Goal: Task Accomplishment & Management: Manage account settings

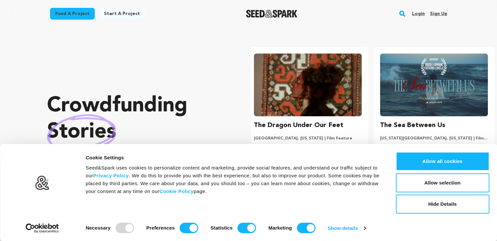
scroll to position [0, 131]
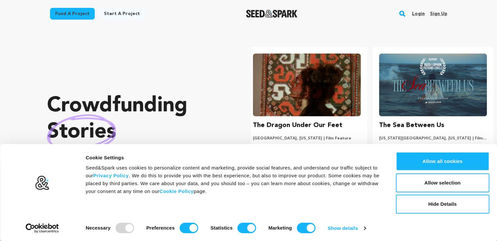
click at [445, 13] on link "Sign up" at bounding box center [438, 13] width 17 height 10
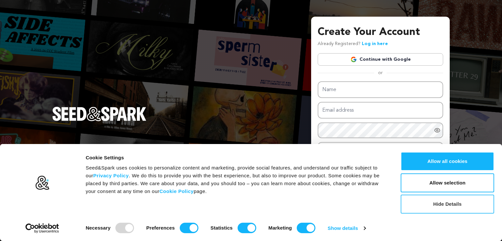
click at [455, 203] on button "Hide Details" at bounding box center [447, 204] width 93 height 19
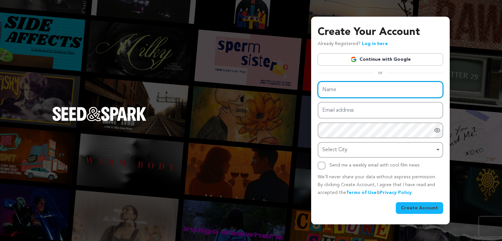
paste input "Brooklyn's Deli"
click at [387, 91] on input "Name" at bounding box center [381, 89] width 126 height 17
type input "Brooklyn's Deli"
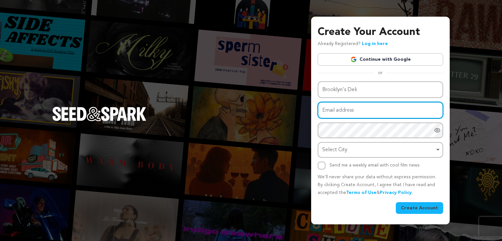
paste input "delibrooklyns@gmail.com"
type input "delibrooklyns@gmail.com"
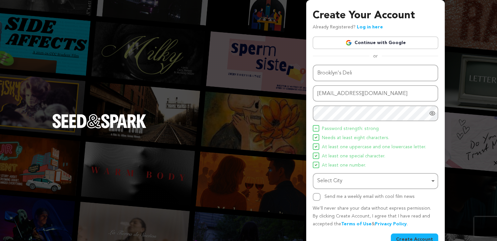
click at [356, 177] on div "Select City Remove item" at bounding box center [373, 181] width 112 height 9
click at [346, 178] on div "Select City Remove item" at bounding box center [373, 181] width 112 height 9
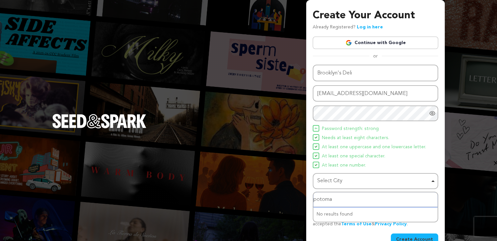
type input "potomac"
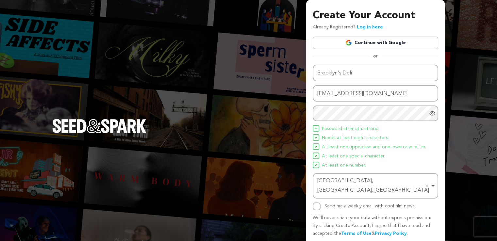
scroll to position [14, 0]
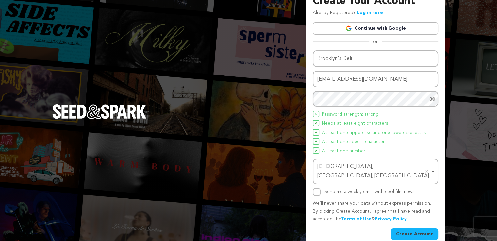
click at [413, 229] on button "Create Account" at bounding box center [414, 235] width 47 height 12
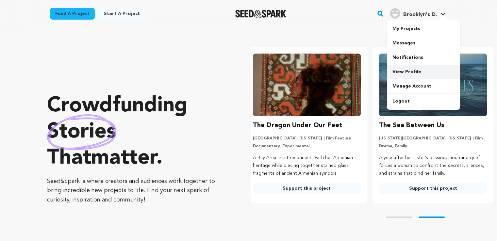
click at [412, 71] on link "View Profile" at bounding box center [423, 72] width 73 height 14
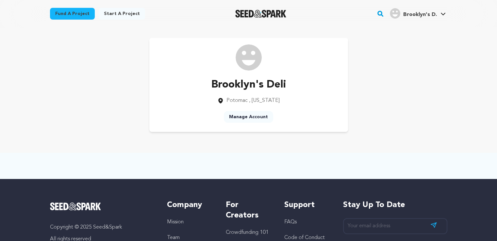
click at [269, 117] on link "Manage Account" at bounding box center [248, 117] width 49 height 12
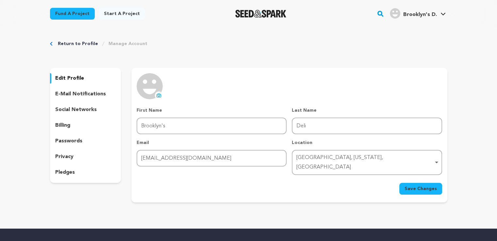
click at [156, 94] on button "uploading spinner upload profile image" at bounding box center [159, 96] width 8 height 8
click at [421, 186] on span "Save Changes" at bounding box center [421, 189] width 32 height 7
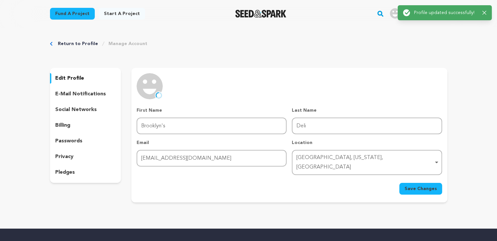
click at [75, 107] on p "social networks" at bounding box center [76, 110] width 42 height 8
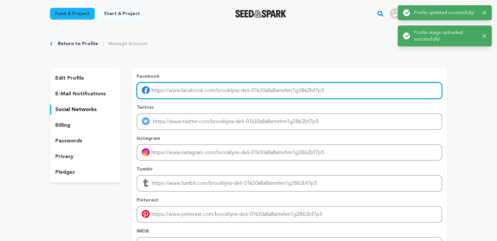
click at [202, 91] on input "Enter facebook profile link" at bounding box center [289, 90] width 305 height 17
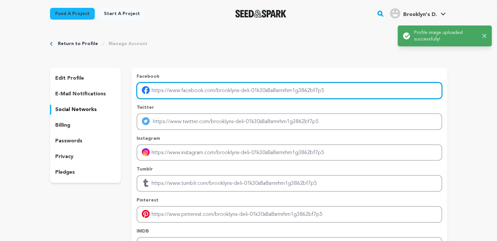
click at [387, 92] on input "Enter facebook profile link" at bounding box center [289, 90] width 305 height 17
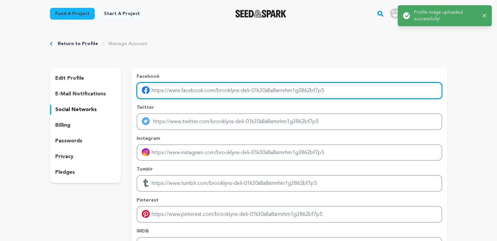
click at [373, 90] on input "Enter facebook profile link" at bounding box center [289, 90] width 305 height 17
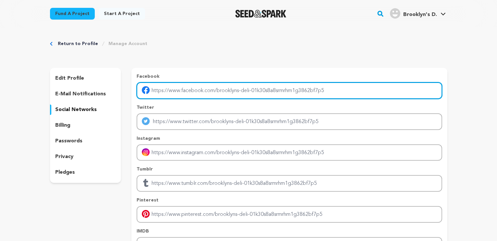
paste input "[URL][DOMAIN_NAME]"
type input "[URL][DOMAIN_NAME]"
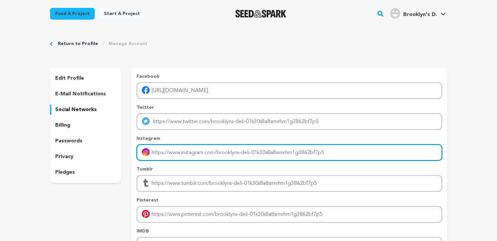
click at [234, 155] on input "Enter instagram handle link" at bounding box center [289, 152] width 305 height 17
paste input "[URL][DOMAIN_NAME]"
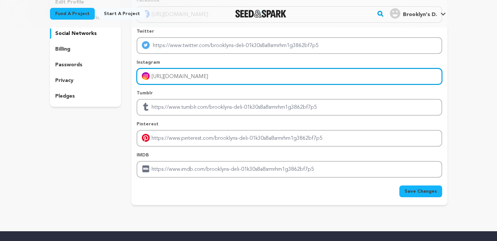
scroll to position [98, 0]
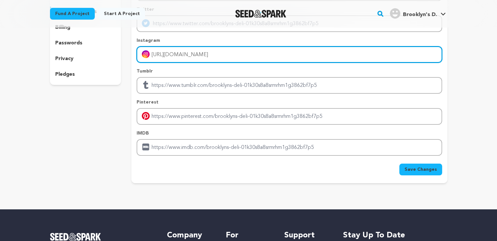
type input "[URL][DOMAIN_NAME]"
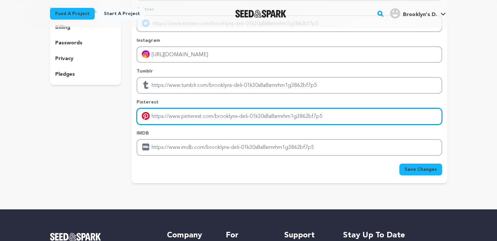
click at [183, 117] on input "Enter pinterest profile link" at bounding box center [289, 116] width 305 height 17
paste input "[URL][DOMAIN_NAME]"
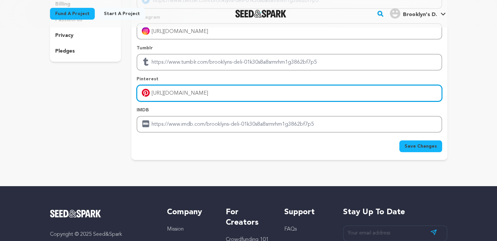
scroll to position [131, 0]
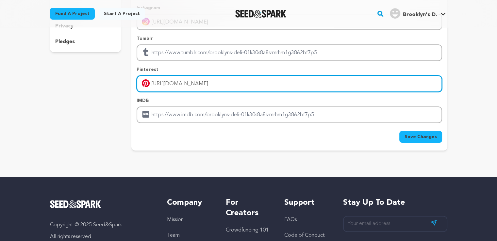
type input "[URL][DOMAIN_NAME]"
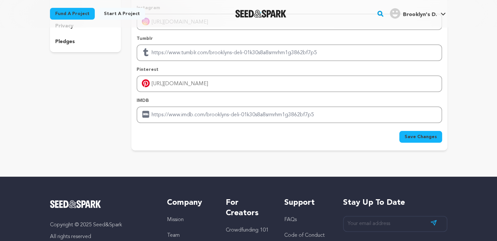
click at [431, 134] on span "Save Changes" at bounding box center [421, 137] width 32 height 7
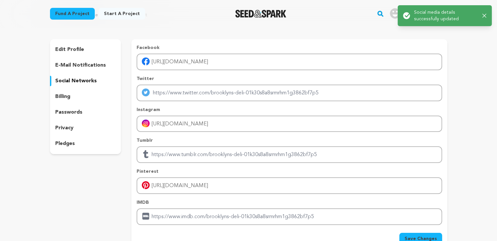
scroll to position [0, 0]
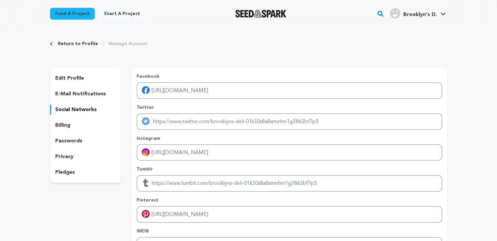
click at [73, 173] on p "pledges" at bounding box center [65, 173] width 20 height 8
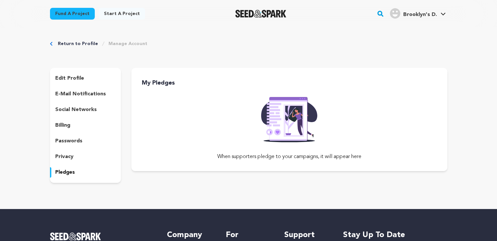
click at [71, 157] on p "privacy" at bounding box center [64, 157] width 18 height 8
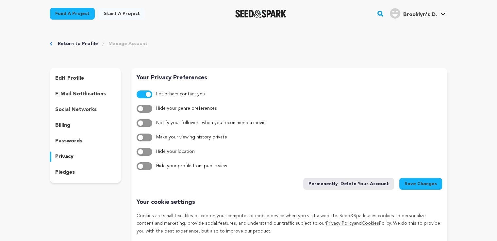
click at [68, 142] on p "passwords" at bounding box center [68, 141] width 27 height 8
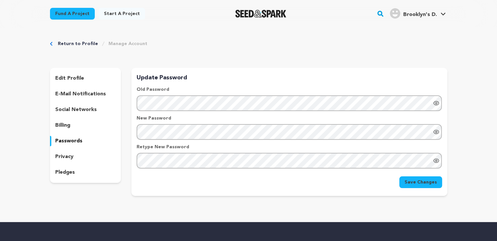
click at [68, 124] on p "billing" at bounding box center [62, 126] width 15 height 8
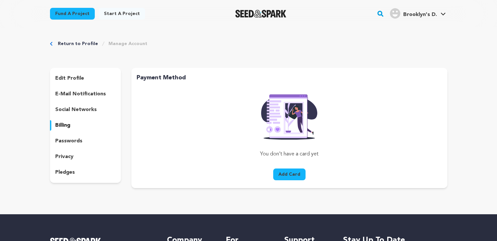
click at [67, 110] on p "social networks" at bounding box center [76, 110] width 42 height 8
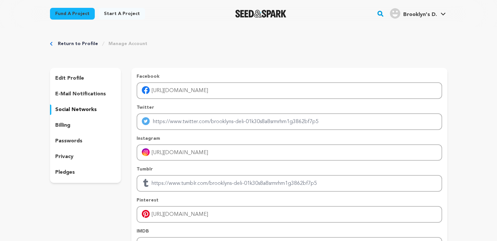
click at [68, 95] on p "e-mail notifications" at bounding box center [80, 94] width 51 height 8
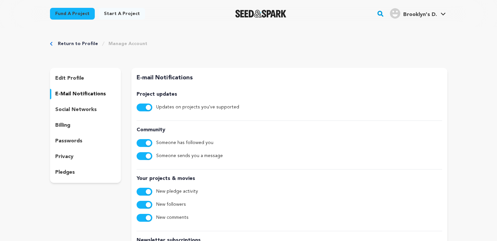
click at [68, 73] on div "edit profile" at bounding box center [85, 78] width 71 height 10
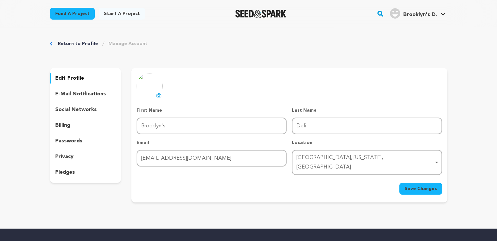
click at [84, 42] on link "Return to Profile" at bounding box center [78, 44] width 40 height 7
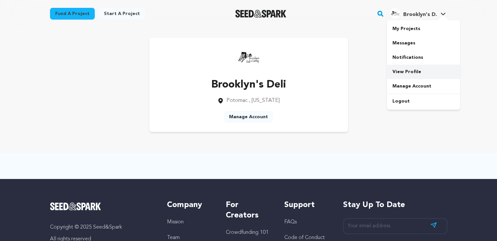
click at [422, 75] on link "View Profile" at bounding box center [423, 72] width 73 height 14
click at [427, 86] on link "Manage Account" at bounding box center [423, 86] width 73 height 14
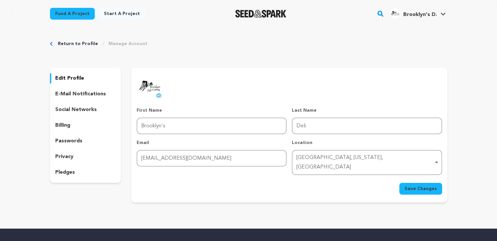
click at [58, 108] on p "social networks" at bounding box center [76, 110] width 42 height 8
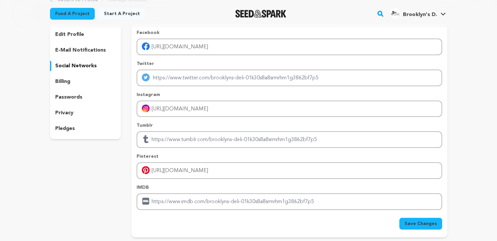
scroll to position [163, 0]
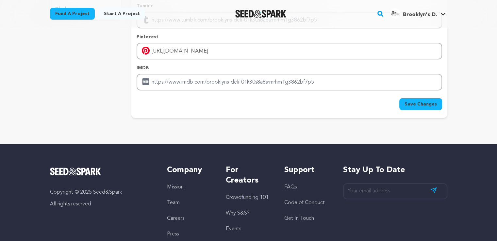
click at [424, 101] on span "Save Changes" at bounding box center [421, 104] width 32 height 7
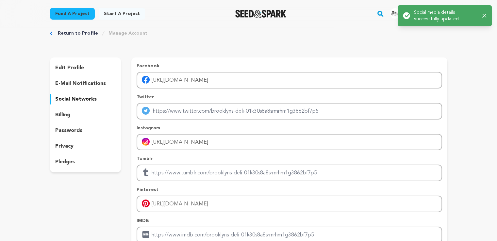
scroll to position [0, 0]
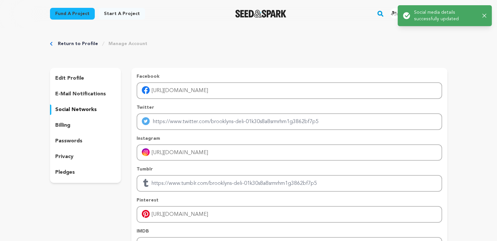
click at [439, 51] on div "Return to Profile Manage Account edit profile e-mail notifications social netwo…" at bounding box center [249, 162] width 418 height 270
click at [437, 38] on div "Return to Profile Manage Account edit profile e-mail notifications social netwo…" at bounding box center [249, 162] width 418 height 270
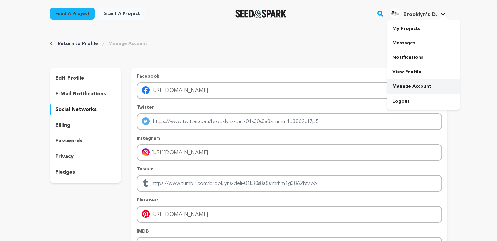
click at [427, 88] on link "Manage Account" at bounding box center [423, 86] width 73 height 14
